Goal: Information Seeking & Learning: Check status

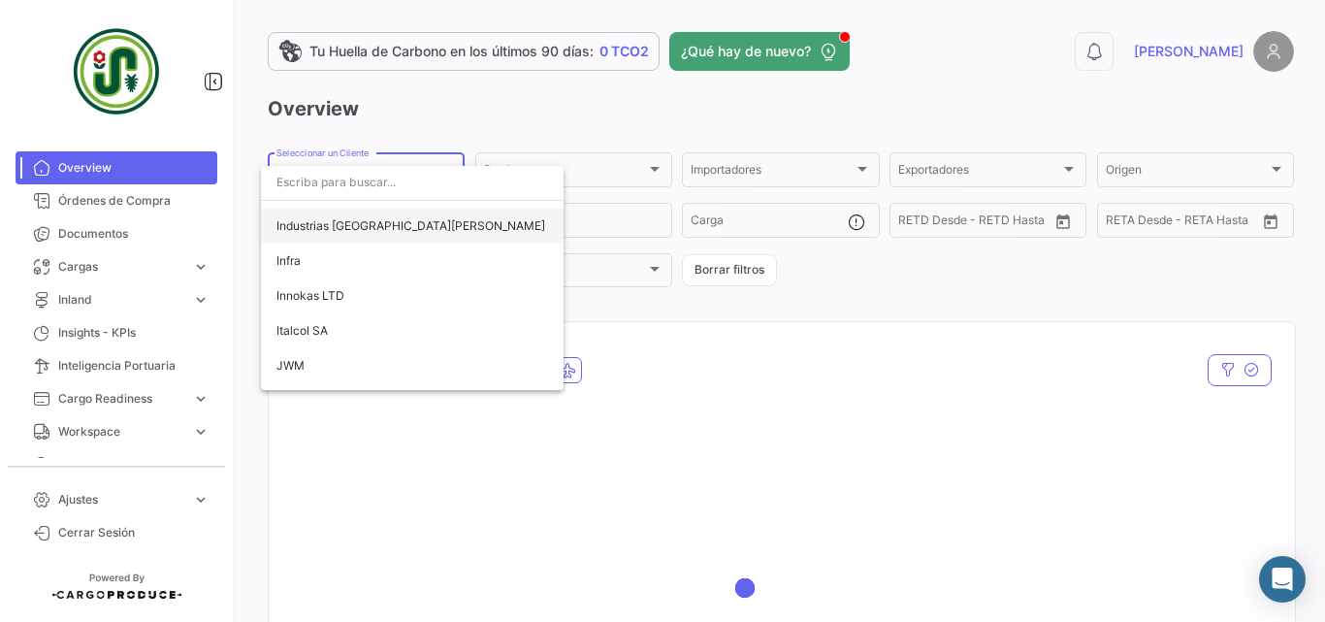
scroll to position [3647, 0]
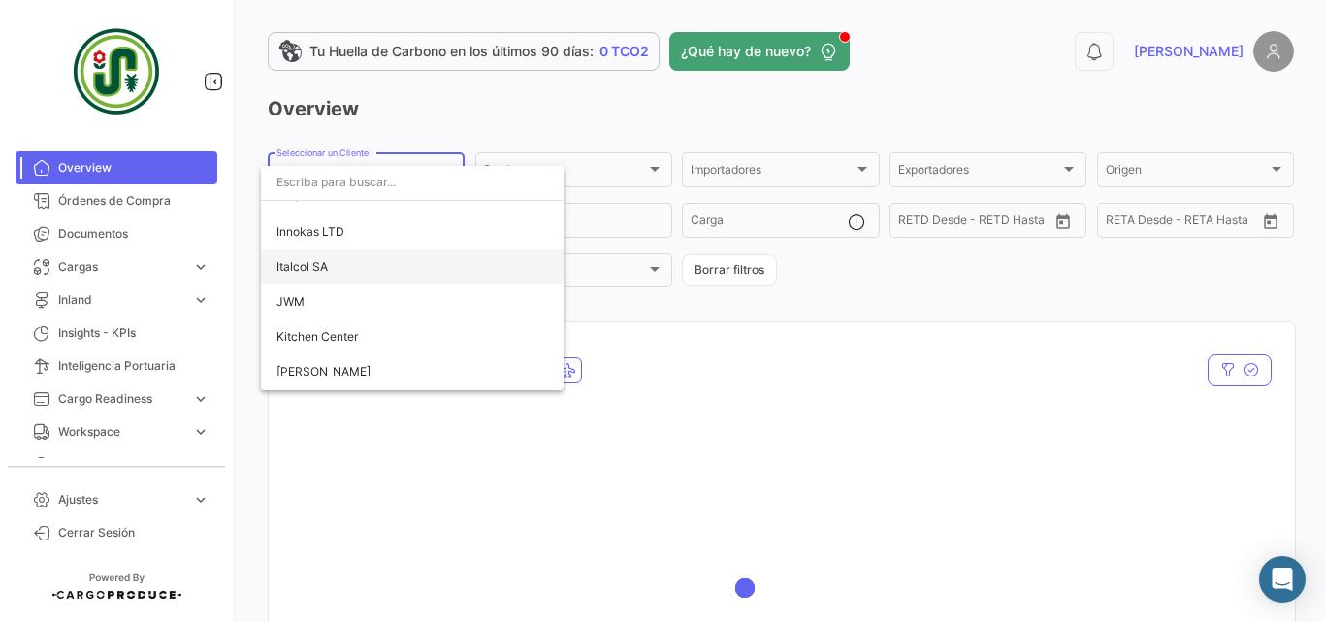
click at [363, 265] on span "Italcol SA" at bounding box center [412, 266] width 272 height 35
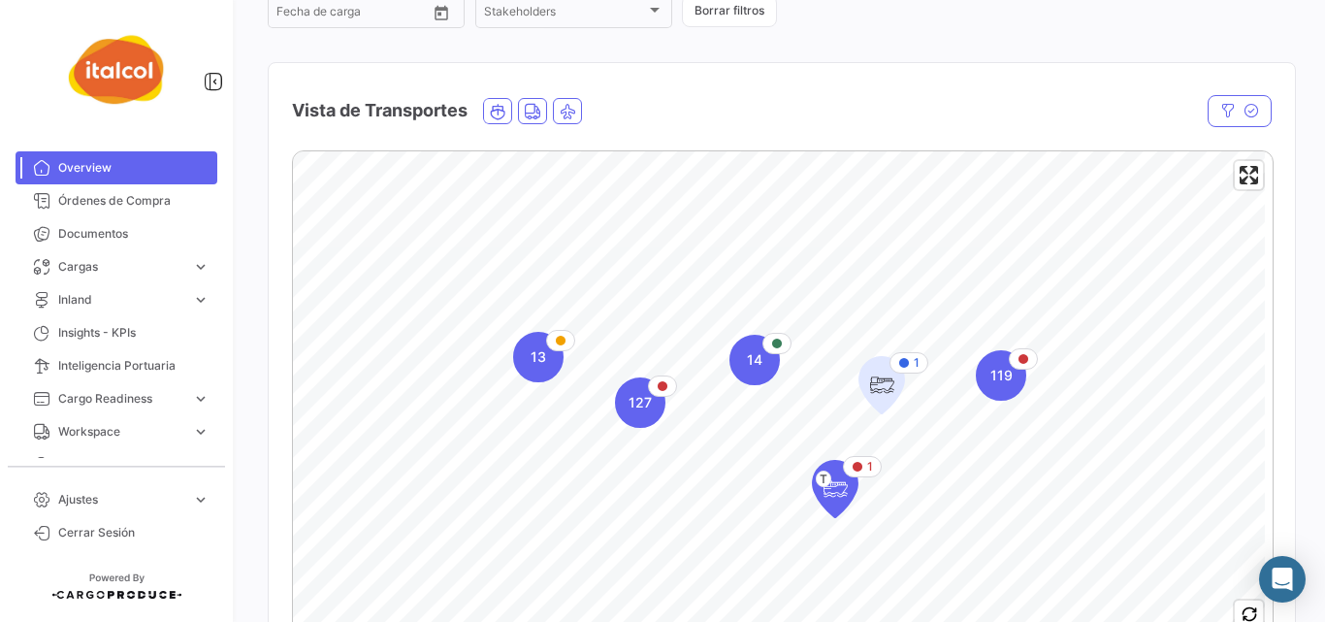
scroll to position [323, 0]
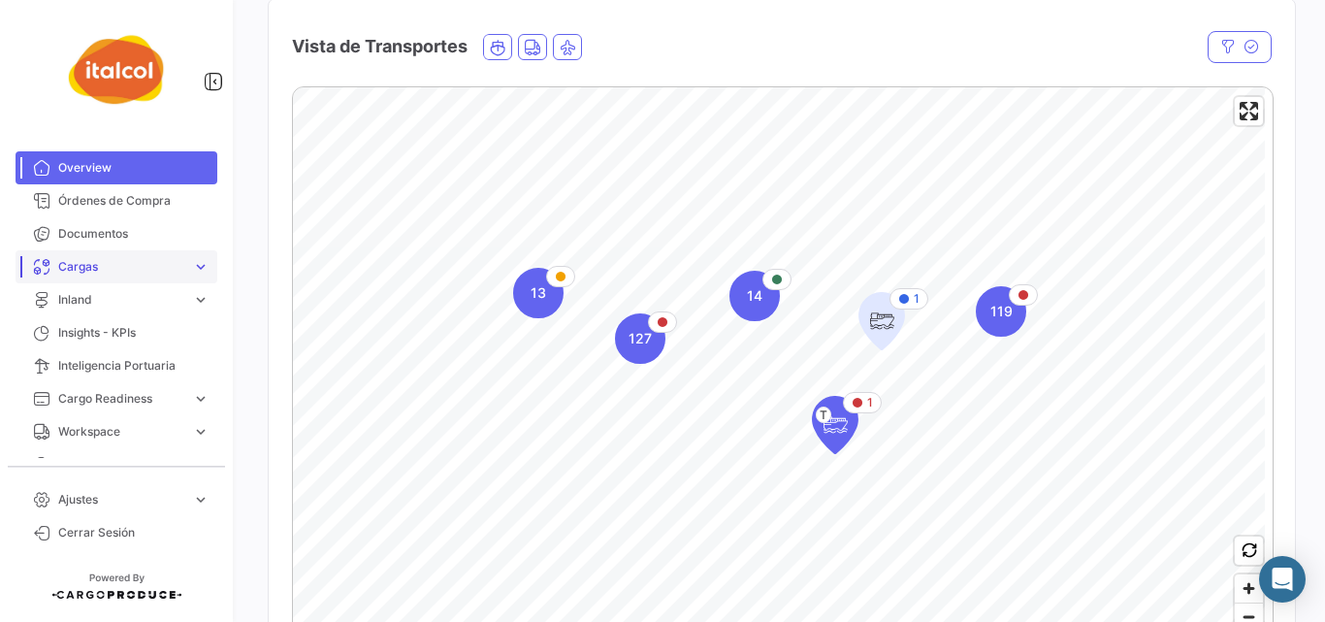
click at [95, 268] on span "Cargas" at bounding box center [121, 266] width 126 height 17
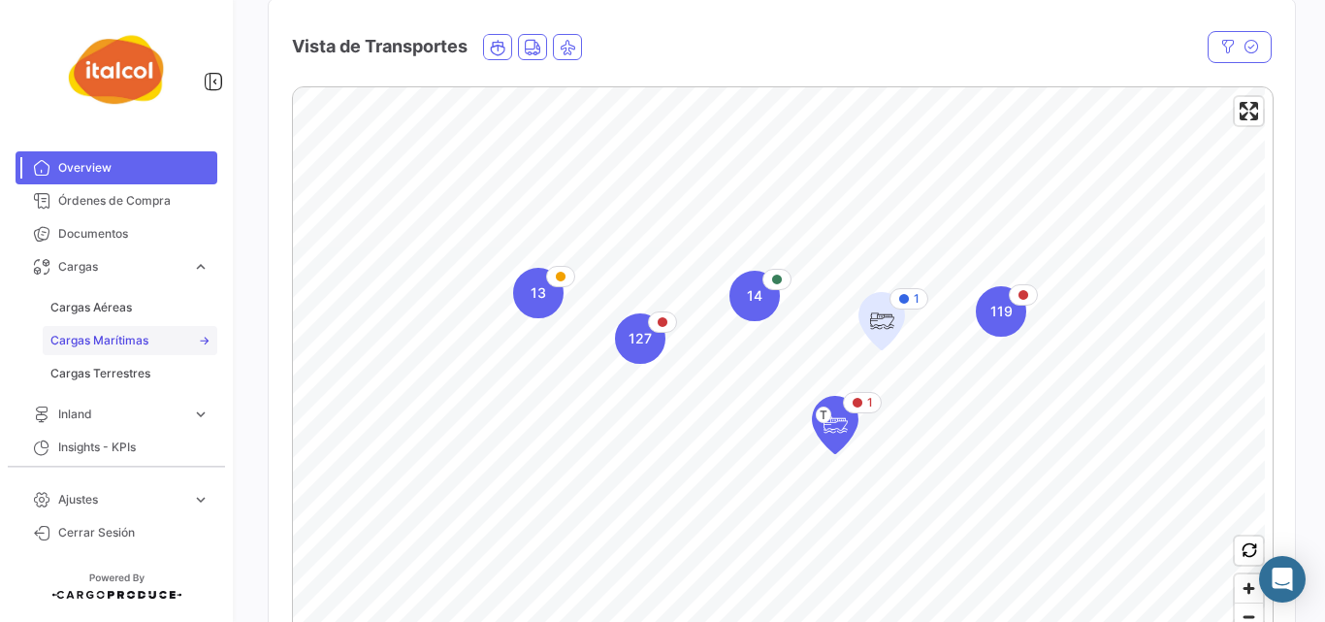
click at [113, 337] on span "Cargas Marítimas" at bounding box center [99, 340] width 98 height 17
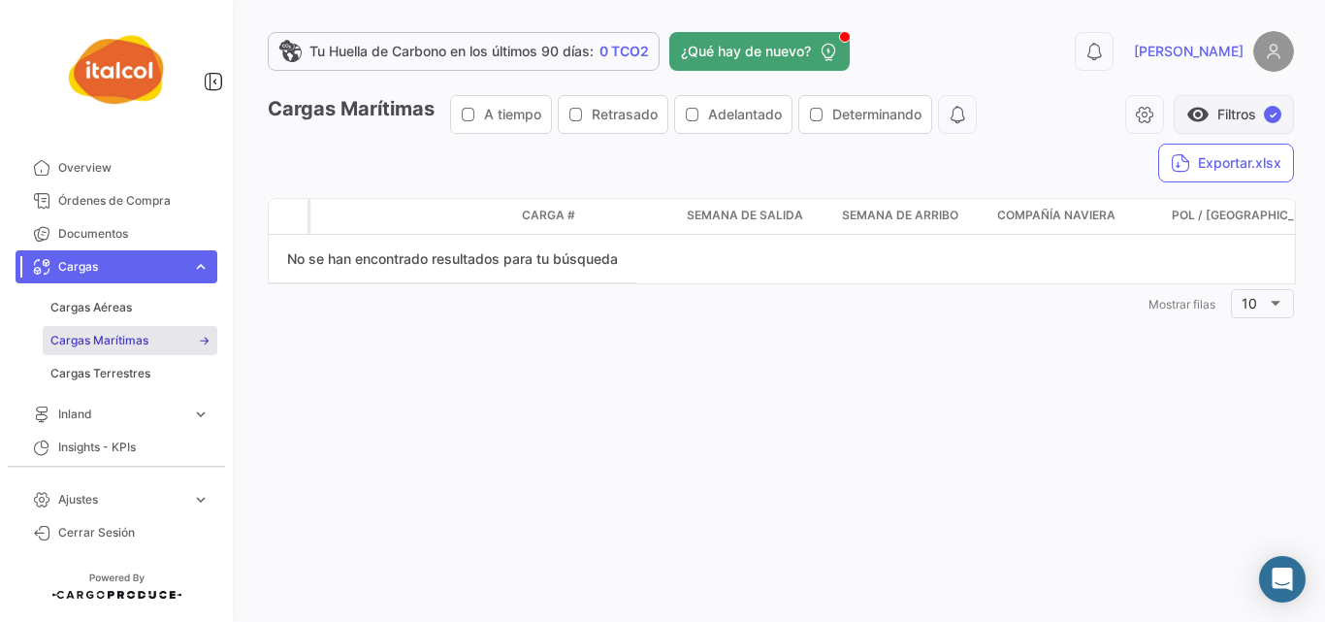
click at [1225, 103] on button "visibility Filtros ✓" at bounding box center [1234, 114] width 120 height 39
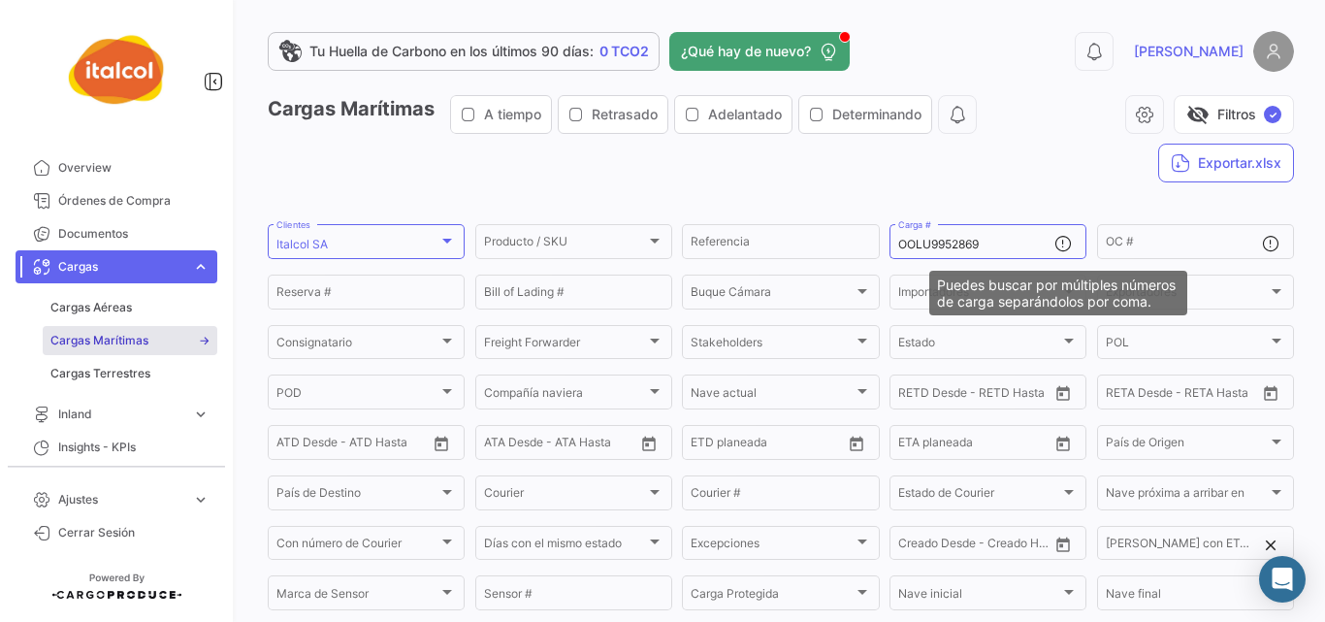
scroll to position [295, 0]
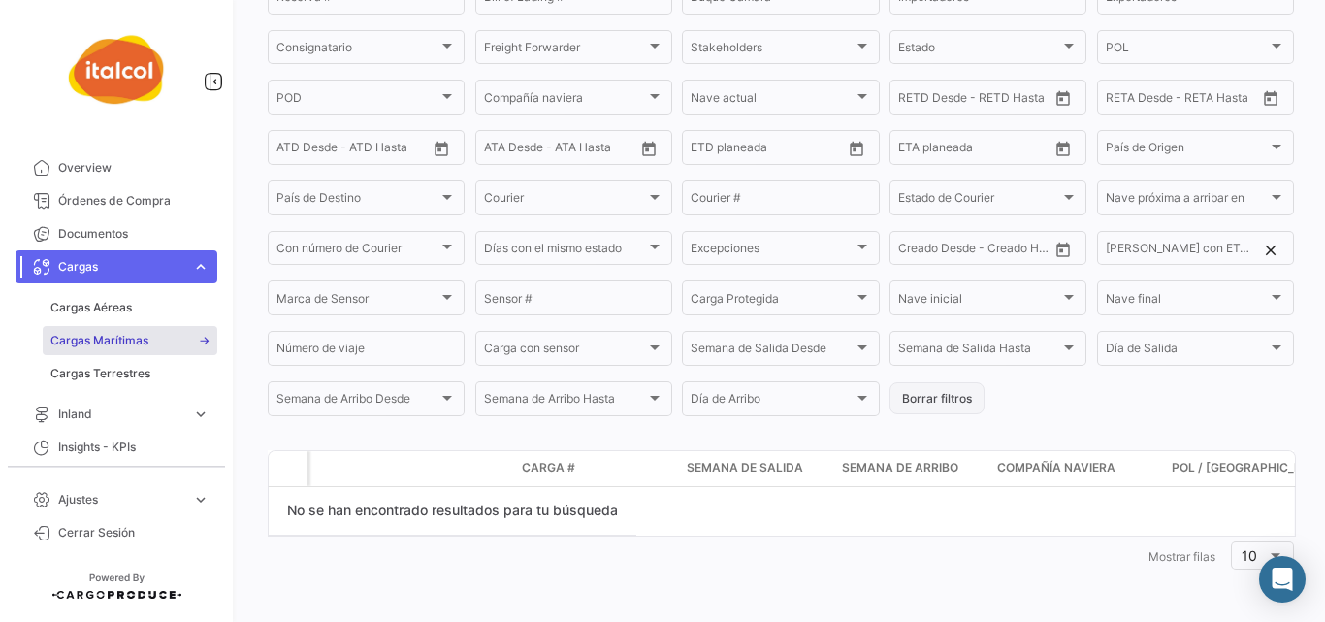
click at [924, 401] on button "Borrar filtros" at bounding box center [936, 398] width 95 height 32
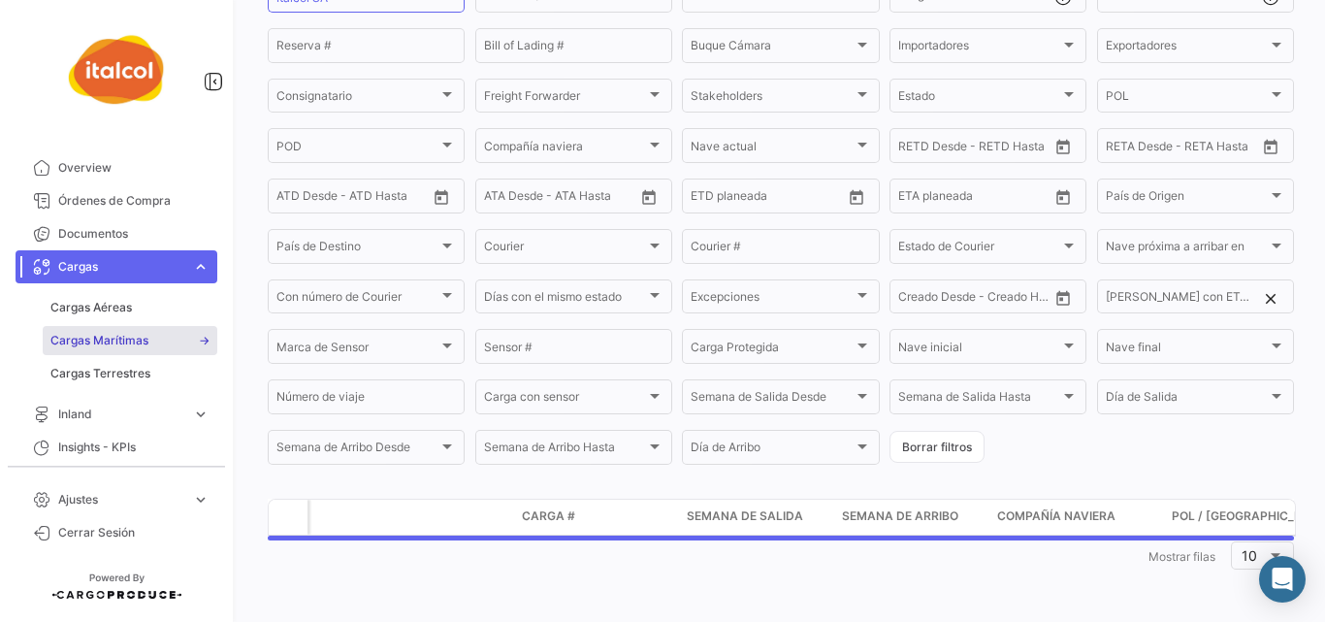
scroll to position [0, 0]
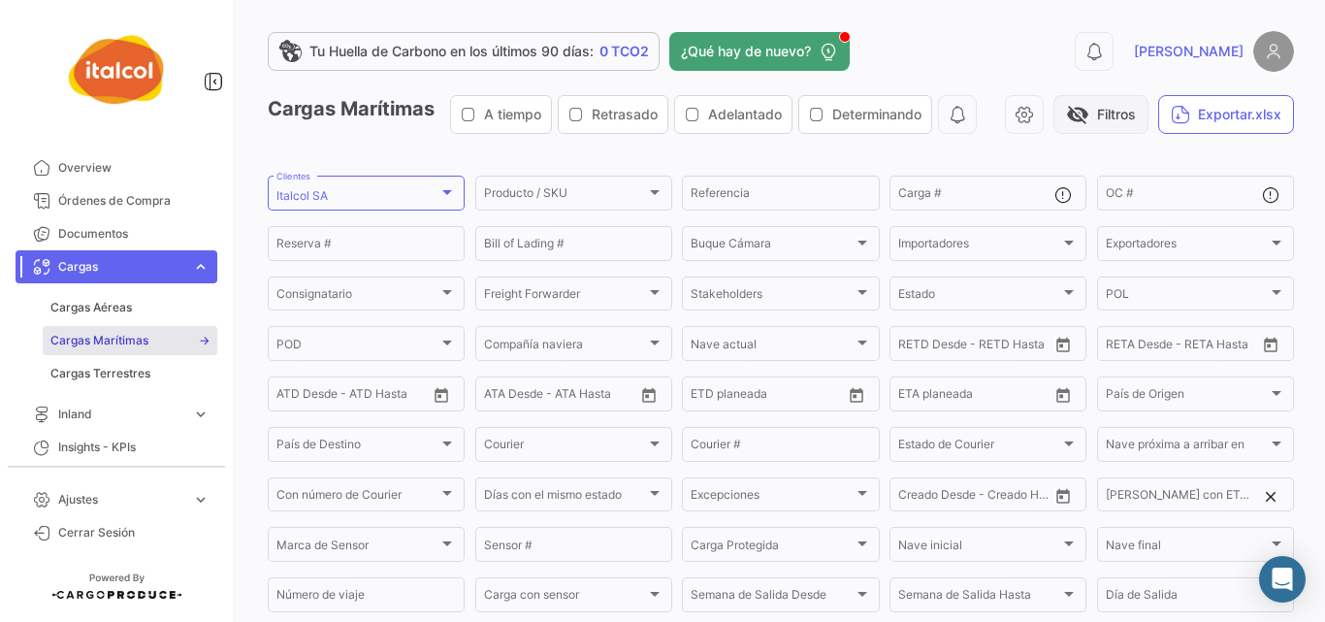
click at [1089, 108] on span "visibility_off" at bounding box center [1077, 114] width 23 height 23
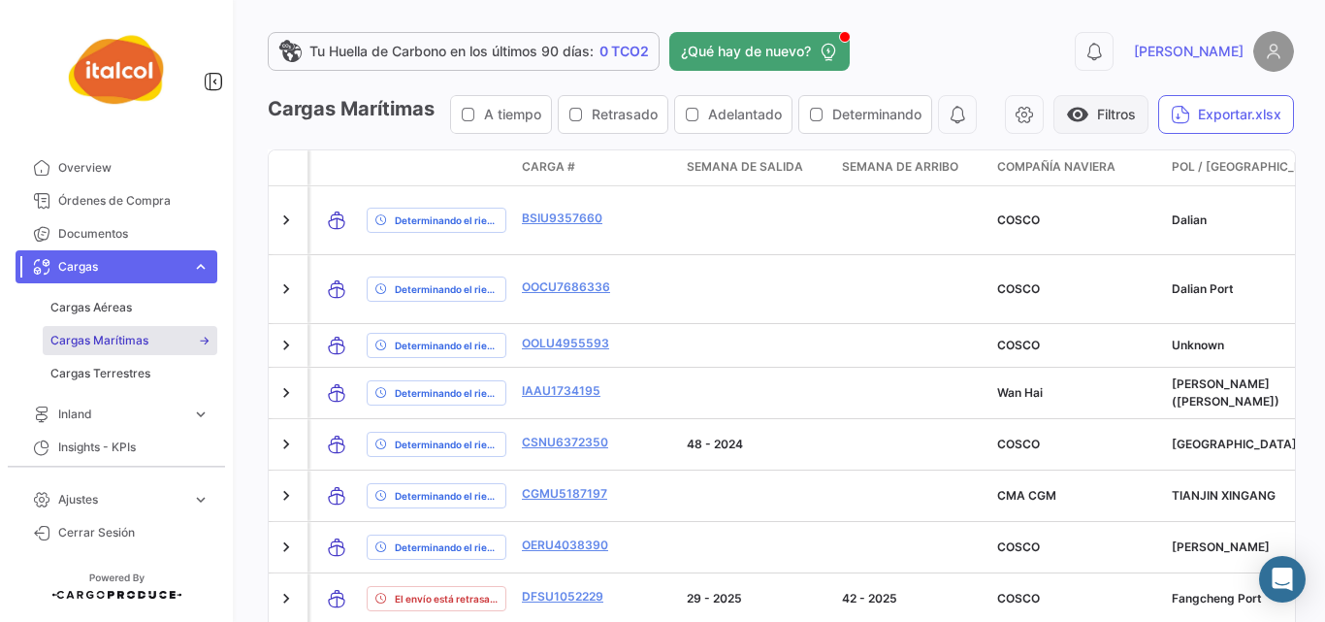
click at [1148, 112] on button "visibility Filtros" at bounding box center [1100, 114] width 95 height 39
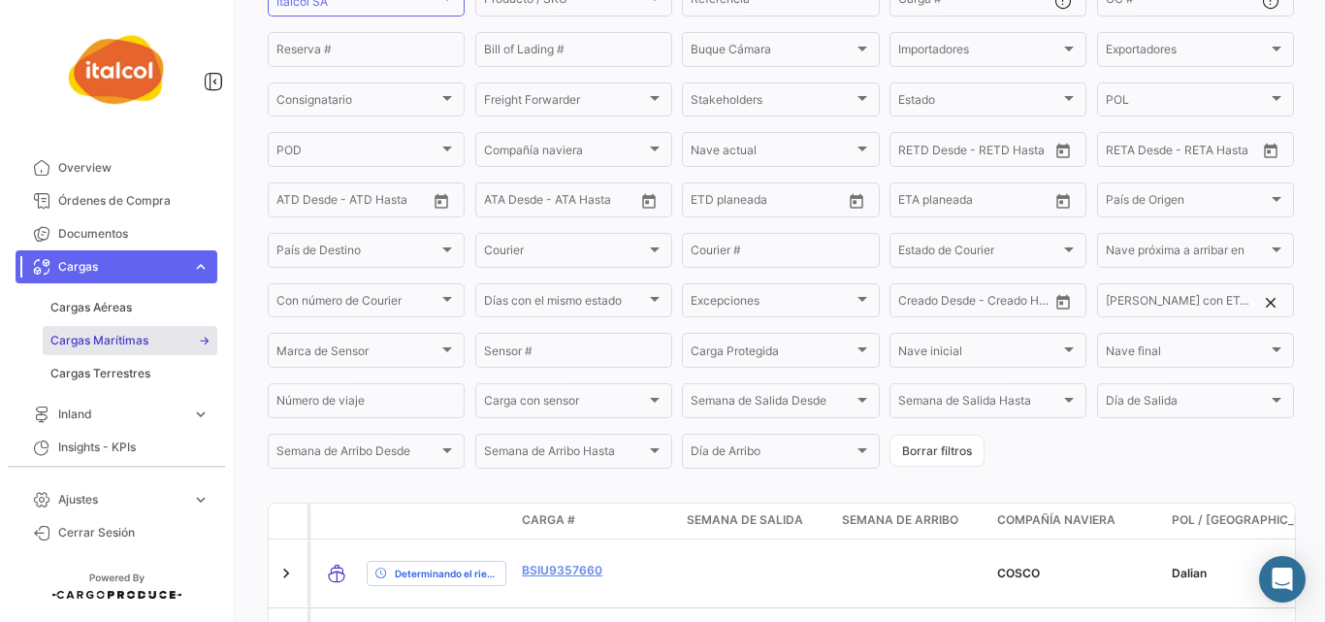
scroll to position [129, 0]
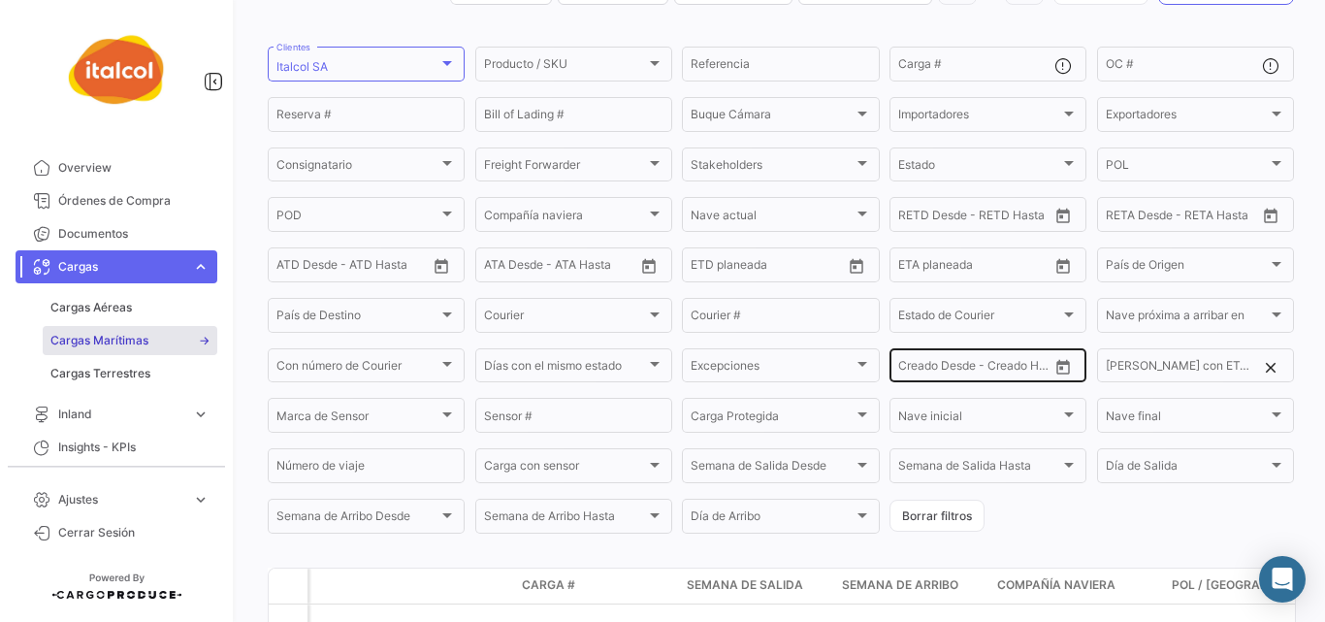
click at [1055, 376] on icon "Open calendar" at bounding box center [1062, 367] width 17 height 17
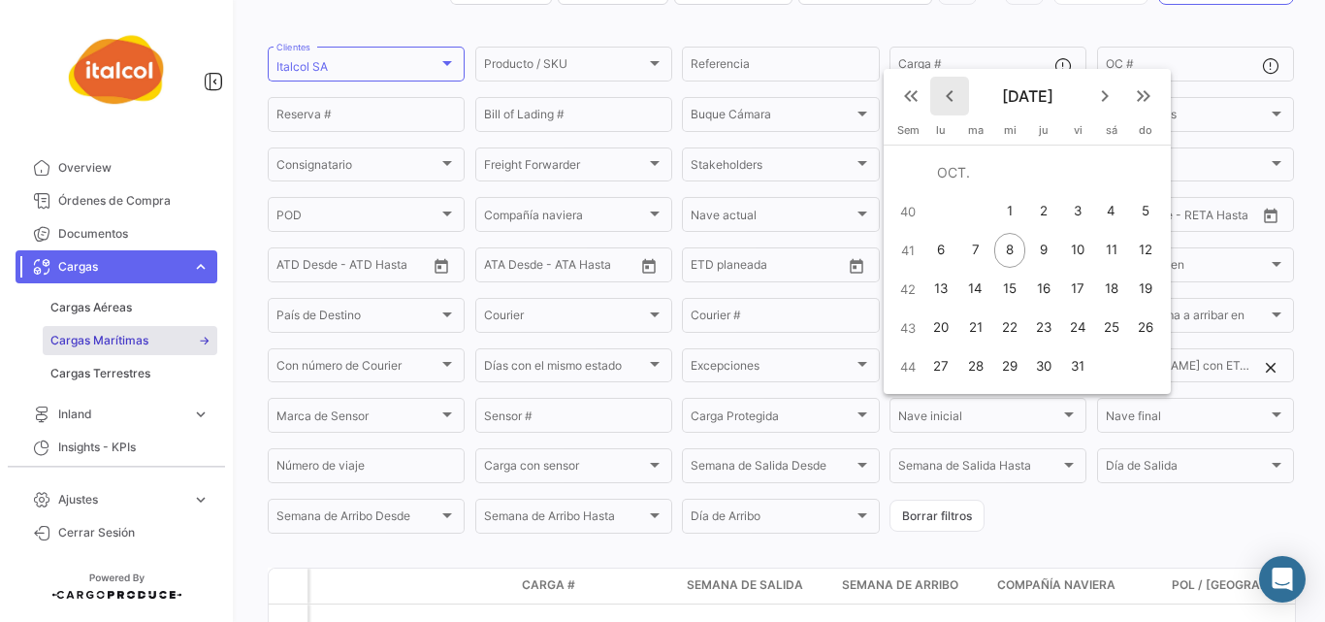
click at [949, 95] on mat-icon "keyboard_arrow_left" at bounding box center [949, 95] width 23 height 23
click at [949, 95] on div at bounding box center [662, 311] width 1325 height 622
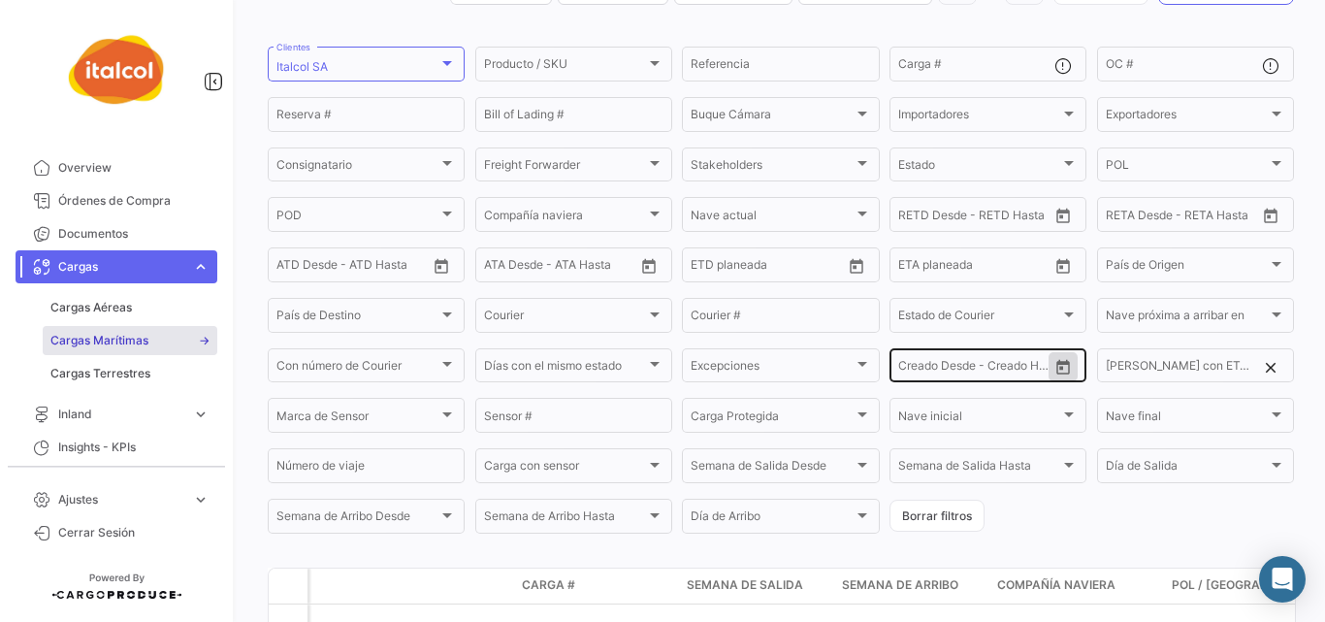
click at [1056, 376] on icon "Open calendar" at bounding box center [1062, 367] width 17 height 17
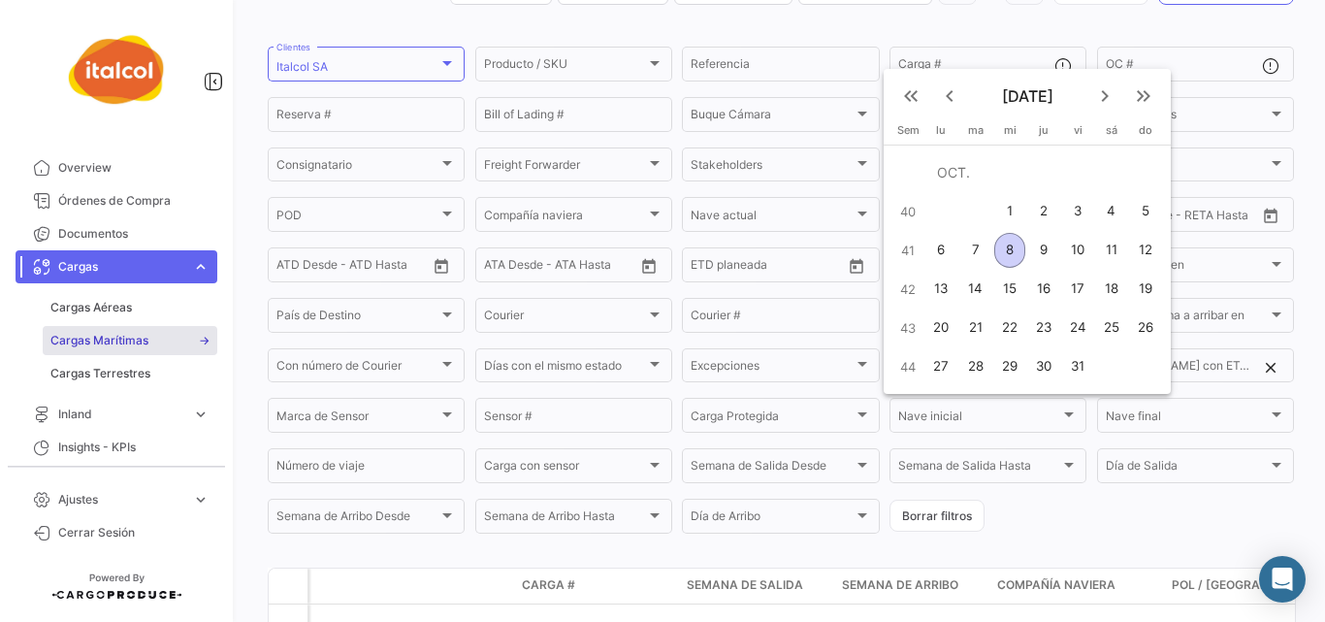
click at [953, 97] on mat-icon "keyboard_arrow_left" at bounding box center [949, 95] width 23 height 23
click at [951, 98] on mat-icon "keyboard_arrow_left" at bounding box center [949, 95] width 23 height 23
click at [952, 139] on mat-icon "keyboard_arrow_left" at bounding box center [949, 134] width 23 height 23
click at [954, 108] on button "keyboard_arrow_left" at bounding box center [949, 96] width 39 height 39
click at [952, 97] on mat-icon "keyboard_arrow_left" at bounding box center [949, 95] width 23 height 23
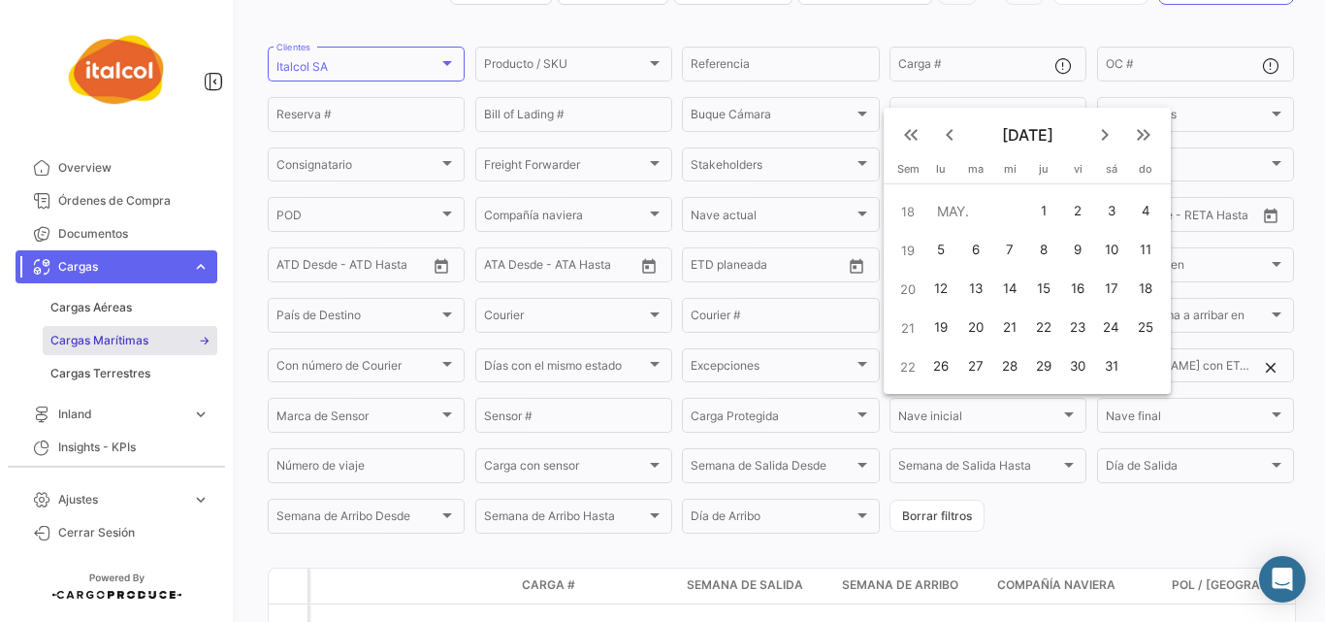
click at [947, 138] on mat-icon "keyboard_arrow_left" at bounding box center [949, 134] width 23 height 23
click at [952, 101] on mat-icon "keyboard_arrow_left" at bounding box center [949, 95] width 23 height 23
click at [954, 101] on mat-icon "keyboard_arrow_left" at bounding box center [949, 95] width 23 height 23
click at [946, 135] on mat-icon "keyboard_arrow_left" at bounding box center [949, 134] width 23 height 23
click at [954, 98] on mat-icon "keyboard_arrow_left" at bounding box center [949, 95] width 23 height 23
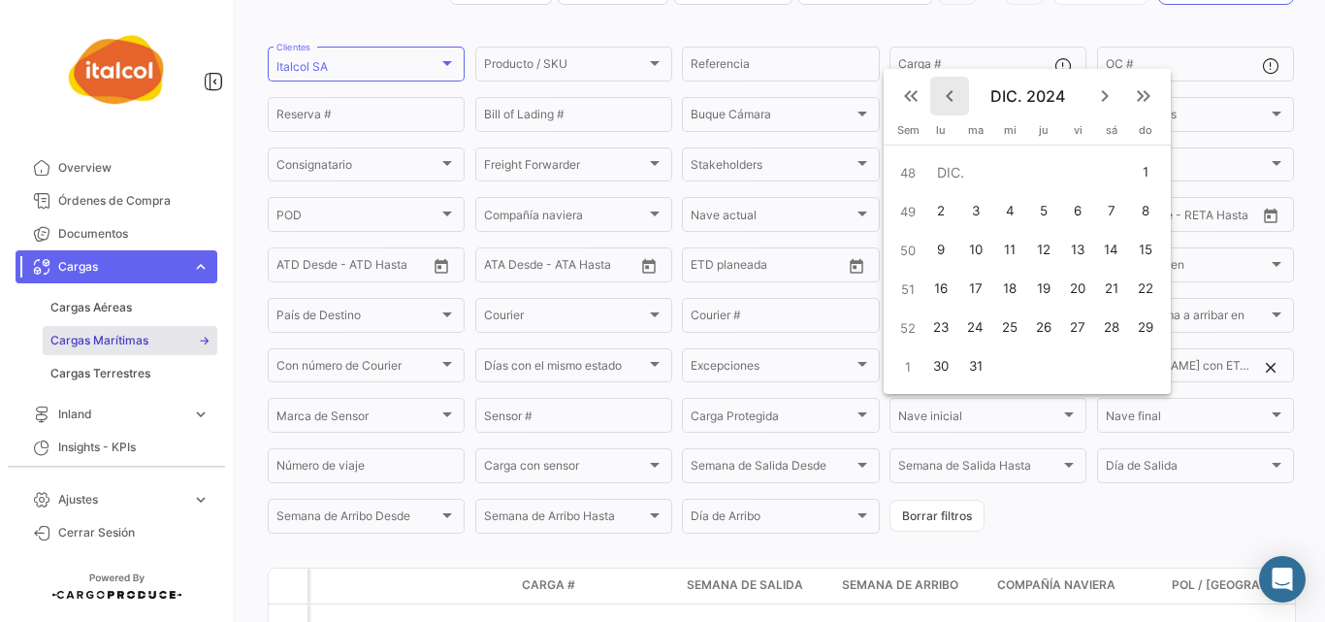
click at [952, 95] on mat-icon "keyboard_arrow_left" at bounding box center [949, 95] width 23 height 23
click at [954, 142] on mat-icon "keyboard_arrow_left" at bounding box center [949, 134] width 23 height 23
click at [1109, 97] on mat-icon "keyboard_arrow_right" at bounding box center [1104, 95] width 23 height 23
click at [1073, 207] on div "1" at bounding box center [1077, 211] width 30 height 35
type input "[DATE]"
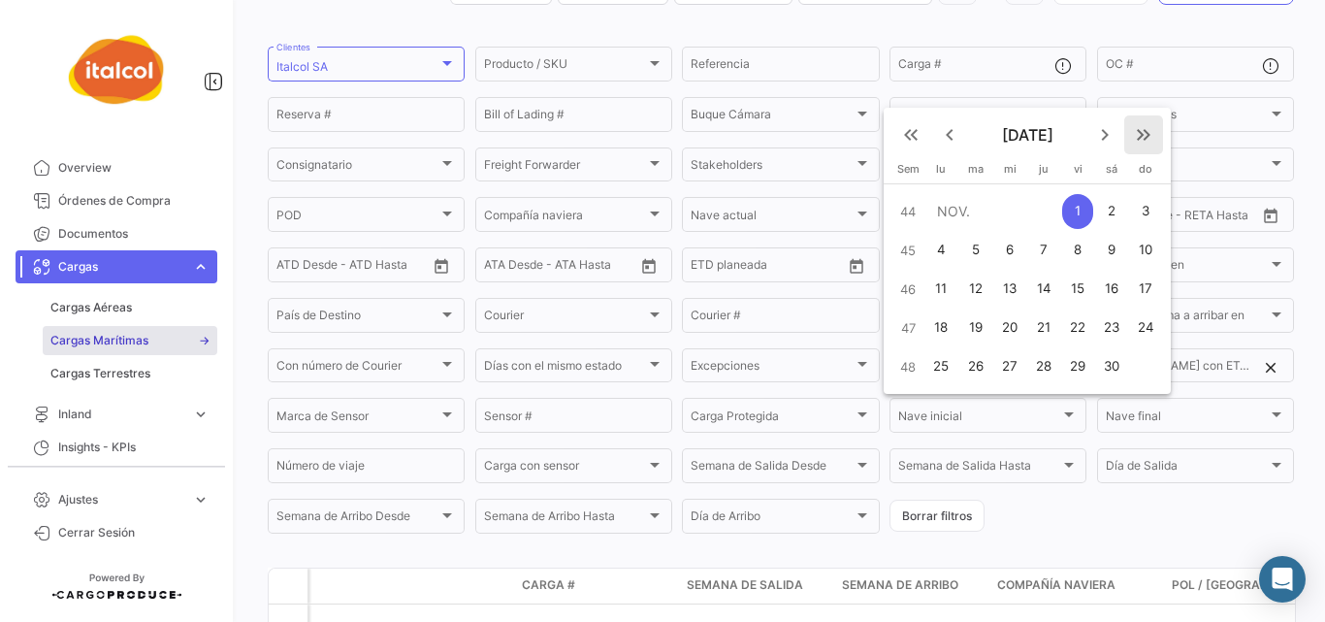
click at [1144, 131] on mat-icon "keyboard_double_arrow_right" at bounding box center [1143, 134] width 23 height 23
click at [945, 135] on mat-icon "keyboard_arrow_left" at bounding box center [949, 134] width 23 height 23
click at [1013, 246] on div "8" at bounding box center [1009, 250] width 31 height 35
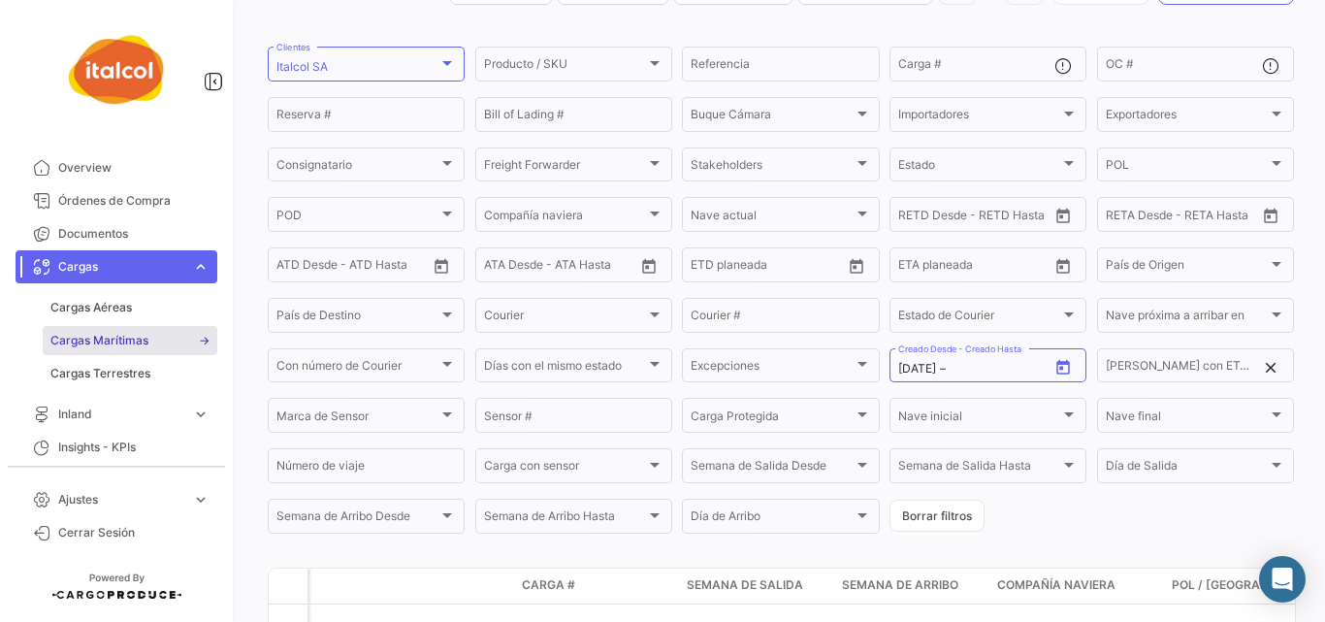
type input "[DATE]"
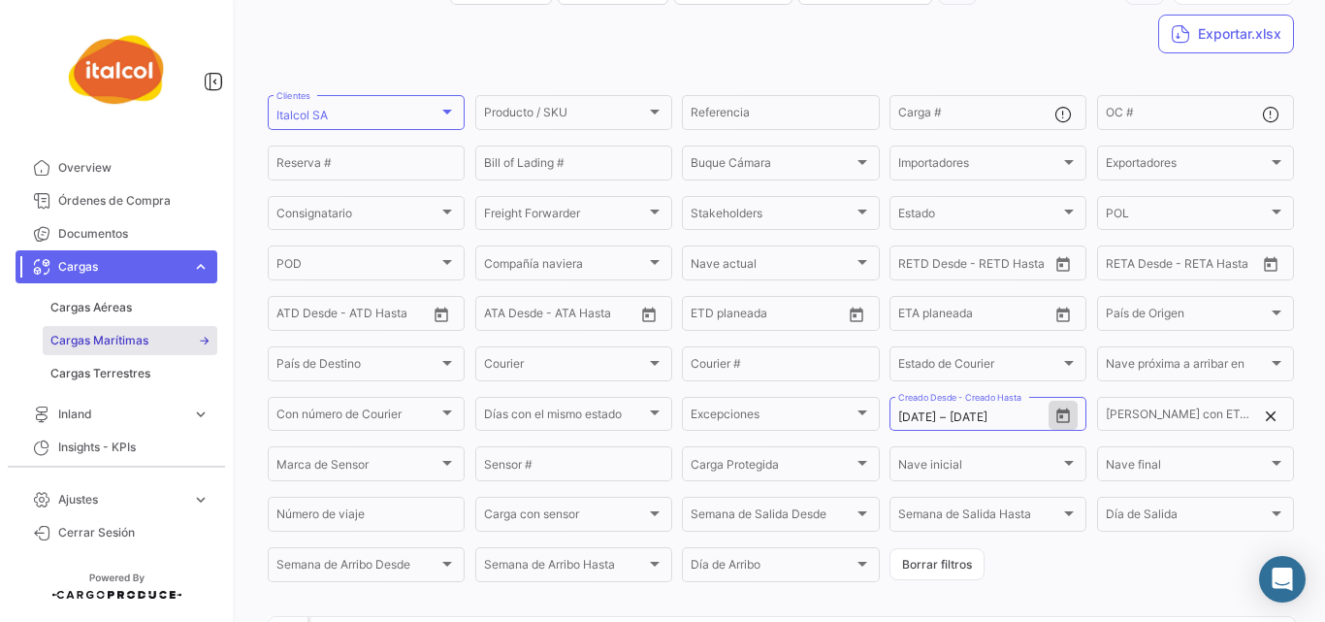
scroll to position [65, 0]
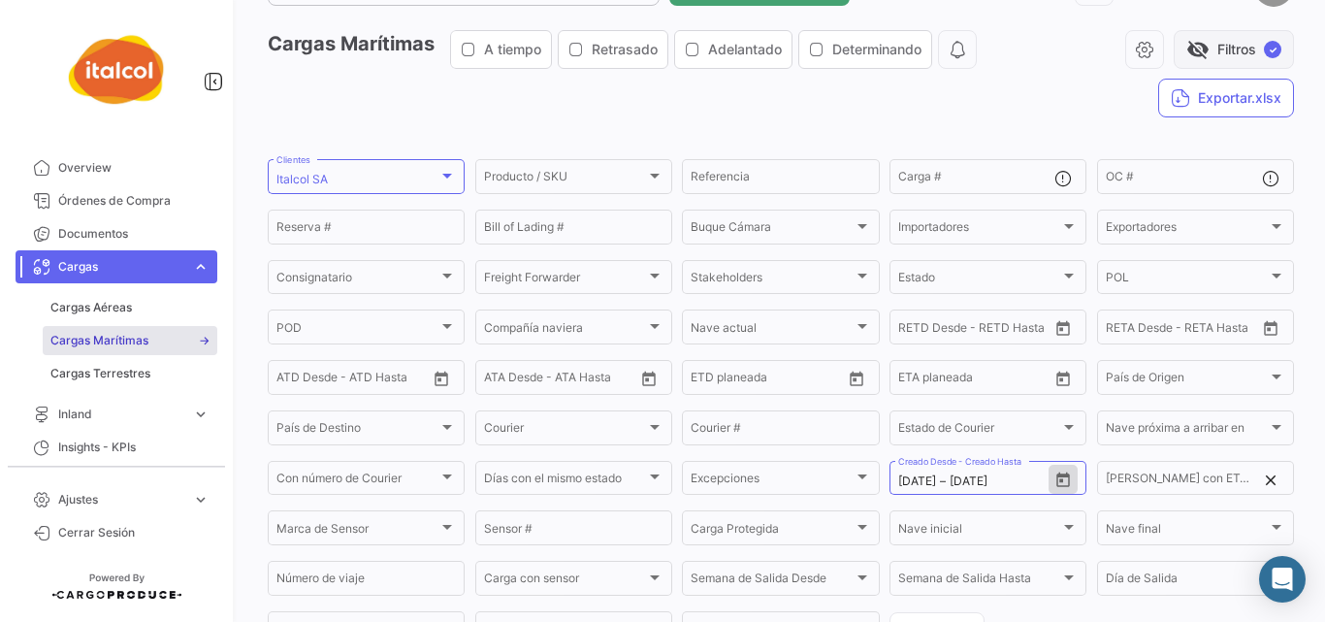
click at [1213, 43] on button "visibility_off Filtros ✓" at bounding box center [1234, 49] width 120 height 39
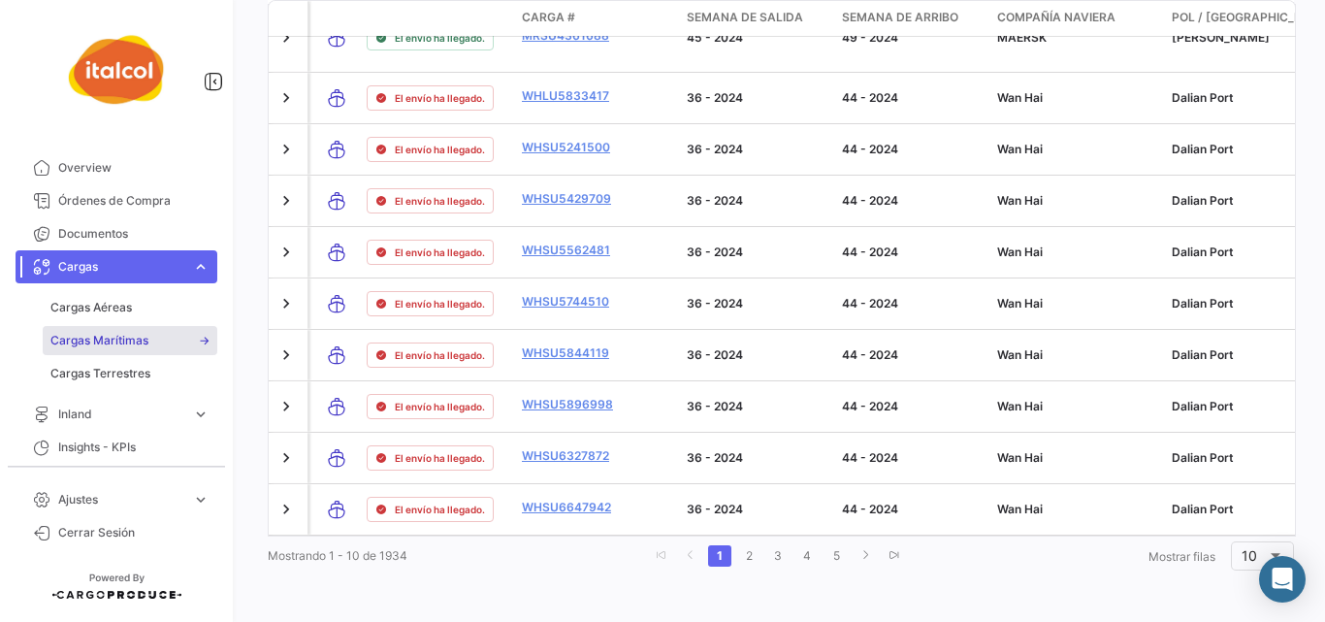
scroll to position [0, 0]
